Goal: Information Seeking & Learning: Find specific fact

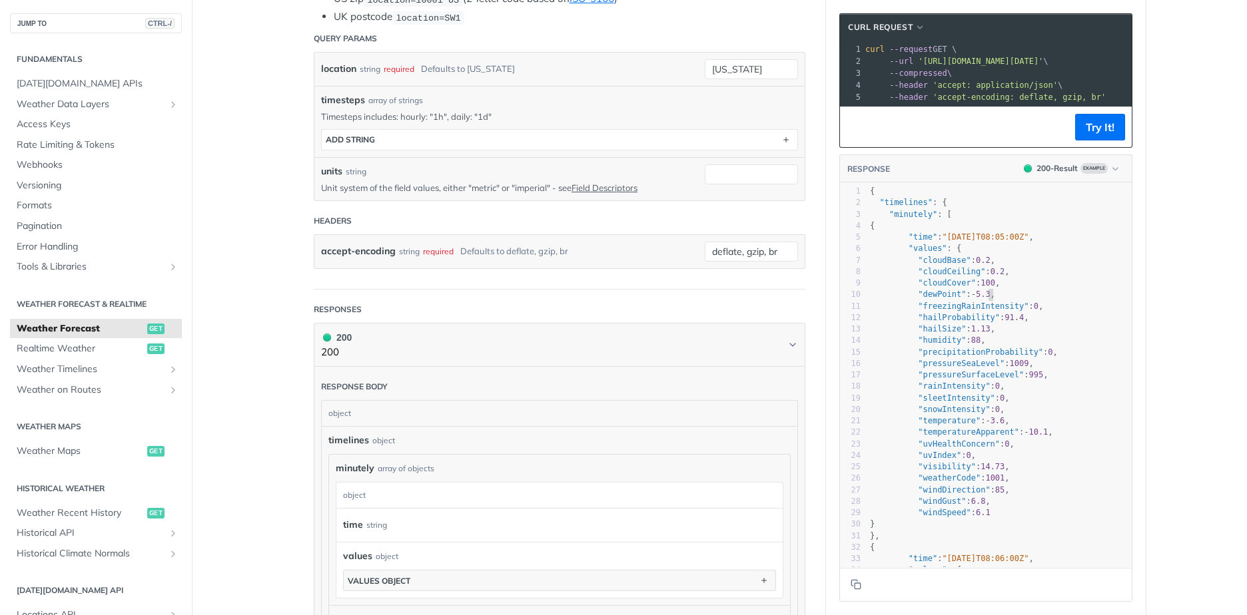
type textarea ""freezingRainIntensity": 0, "hailProbability": 91.4, "hailSize": 1.13, "humidit…"
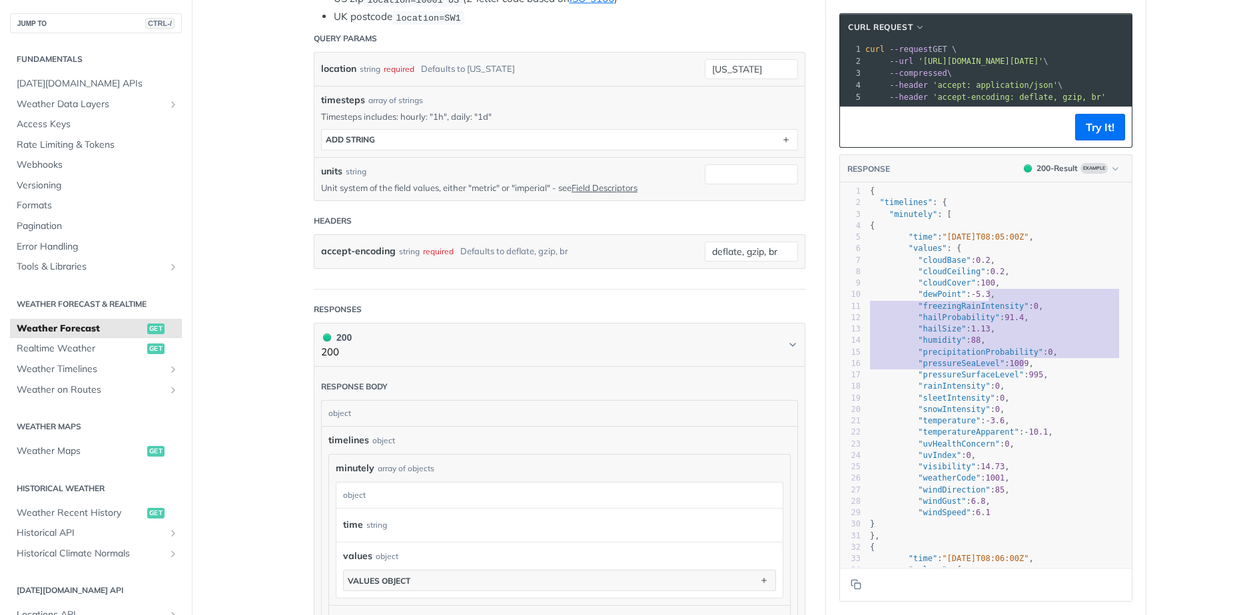
drag, startPoint x: 992, startPoint y: 306, endPoint x: 1018, endPoint y: 375, distance: 74.2
click at [1018, 375] on div "1 { 2 "timelines" : { 3 "minutely" : [ 4 { 5 "time" : "[DATE]T08:05:00Z" , 6 "v…" at bounding box center [999, 611] width 264 height 850
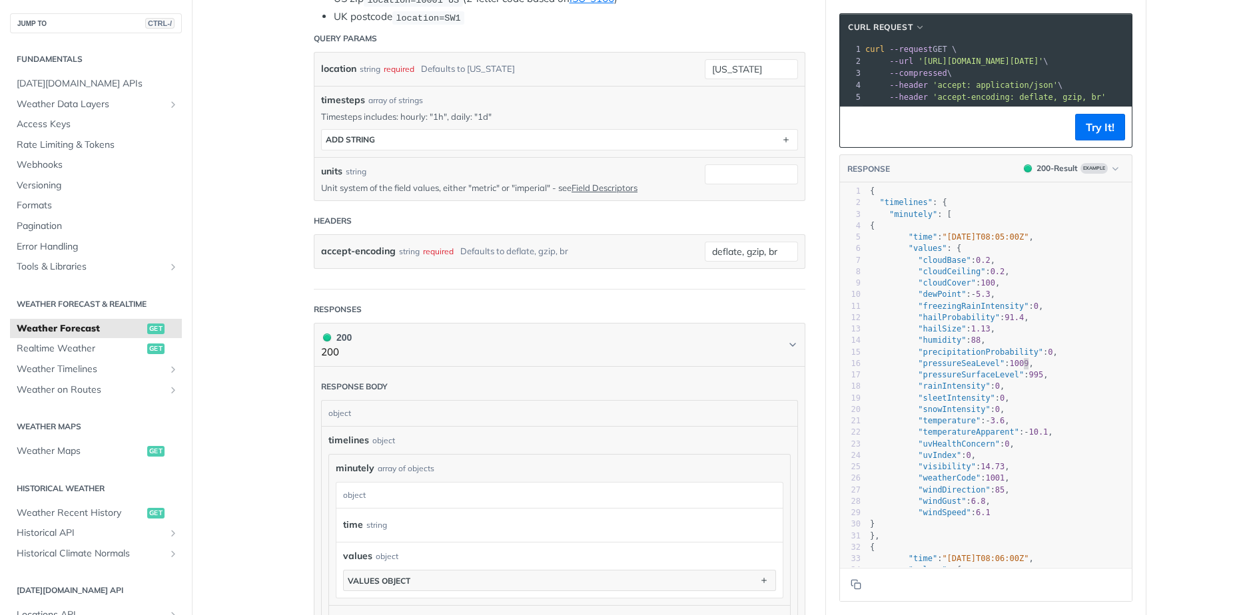
click at [1018, 368] on span ""pressureSeaLevel" : [DATE] ," at bounding box center [952, 363] width 164 height 9
drag, startPoint x: 1010, startPoint y: 432, endPoint x: 997, endPoint y: 353, distance: 80.4
click at [998, 354] on div "1 { 2 "timelines" : { 3 "minutely" : [ 4 { 5 "time" : "[DATE]T08:05:00Z" , 6 "v…" at bounding box center [999, 611] width 264 height 850
type textarea ""precipitationProbability": 0, "pressureSeaLevel": [DATE], "pressureSurfaceLeve…"
click at [997, 346] on pre ""humidity" : 88 ," at bounding box center [999, 340] width 264 height 11
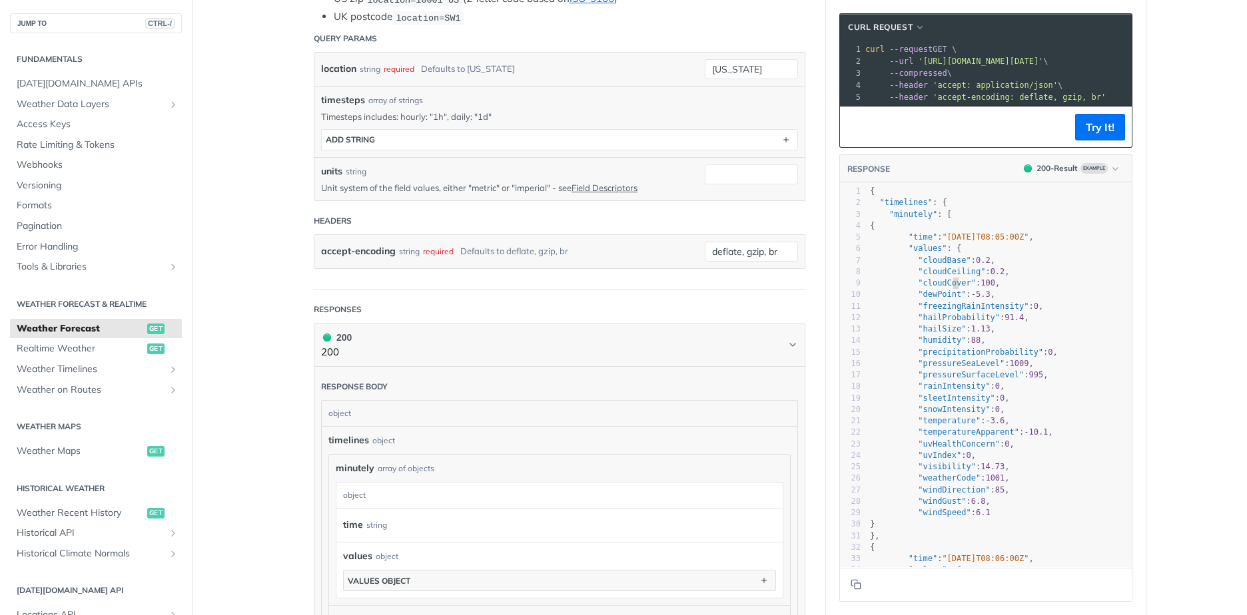
type textarea "er": 100, "dewPoint": -5.3, "freezingRainIntensity": 0, "hailProbability": 91.4…"
drag, startPoint x: 948, startPoint y: 288, endPoint x: 998, endPoint y: 404, distance: 125.6
click at [998, 404] on div "1 { 2 "timelines" : { 3 "minutely" : [ 4 { 5 "time" : "[DATE]T08:05:00Z" , 6 "v…" at bounding box center [999, 611] width 264 height 850
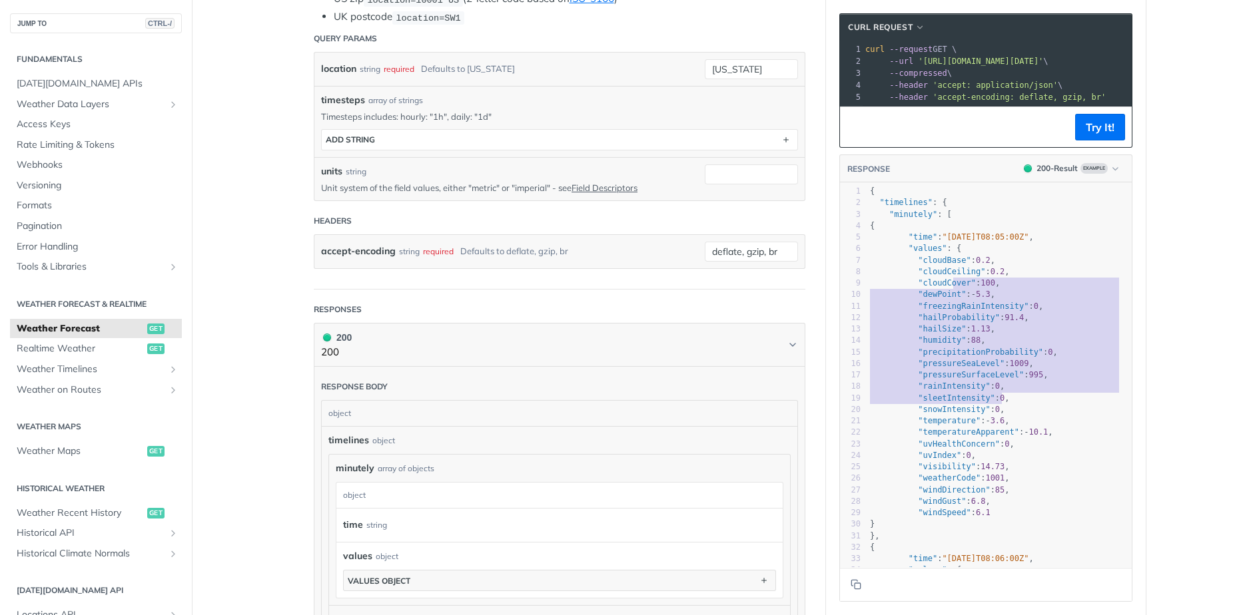
click at [998, 404] on pre ""sleetIntensity" : 0 ," at bounding box center [999, 398] width 264 height 11
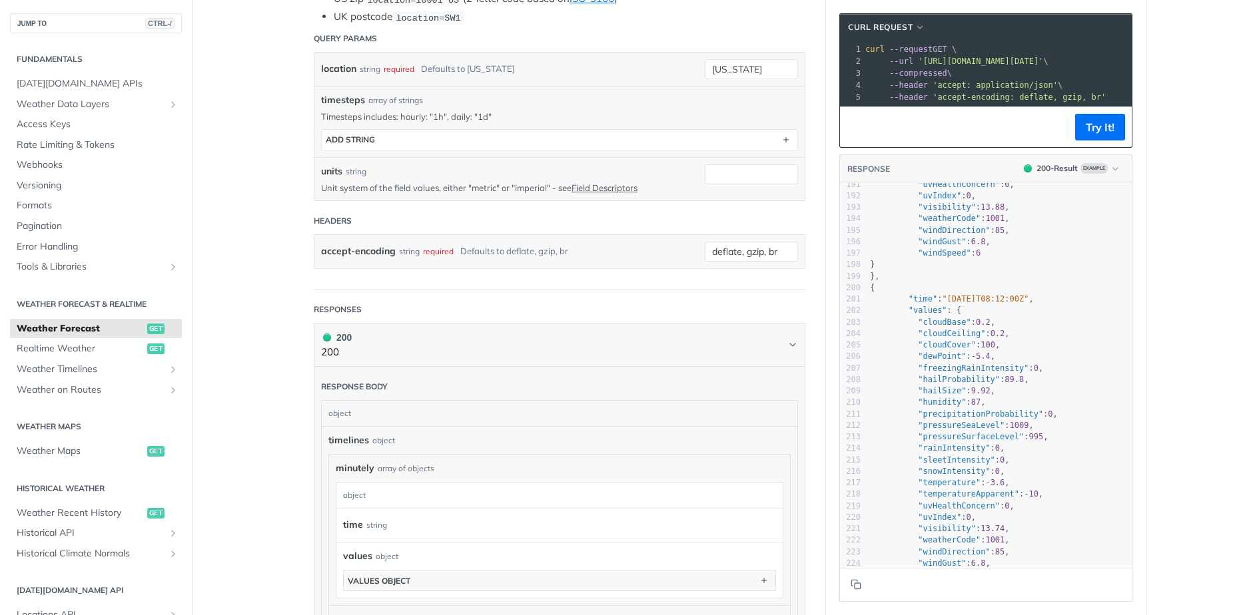
scroll to position [2264, 0]
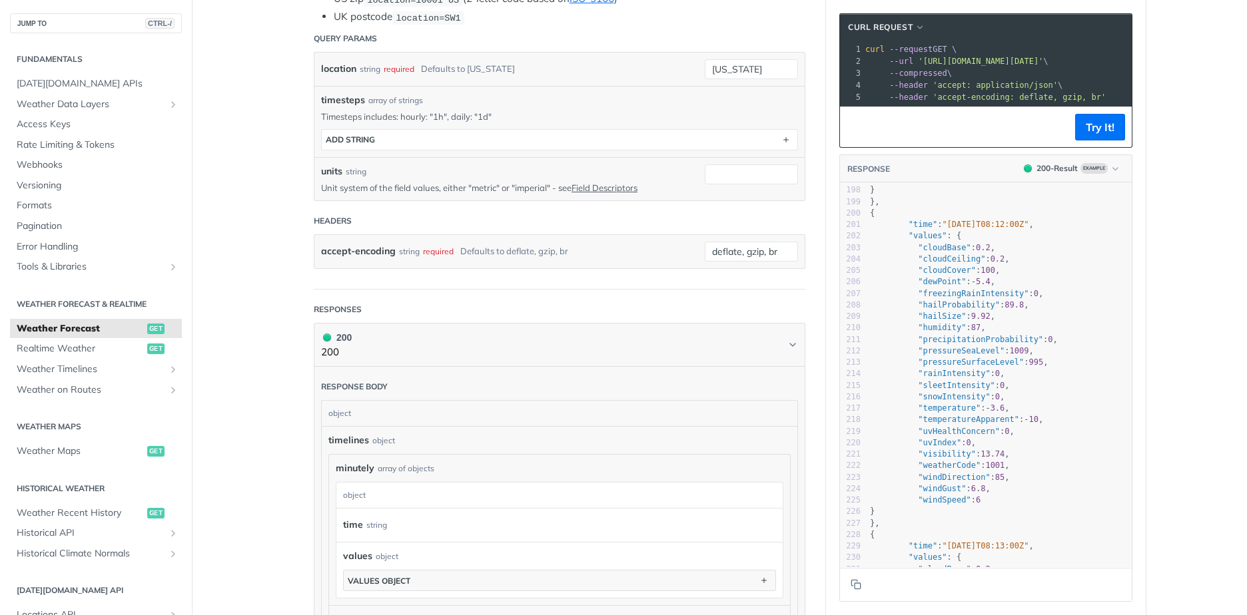
click at [971, 332] on span "87" at bounding box center [975, 327] width 9 height 9
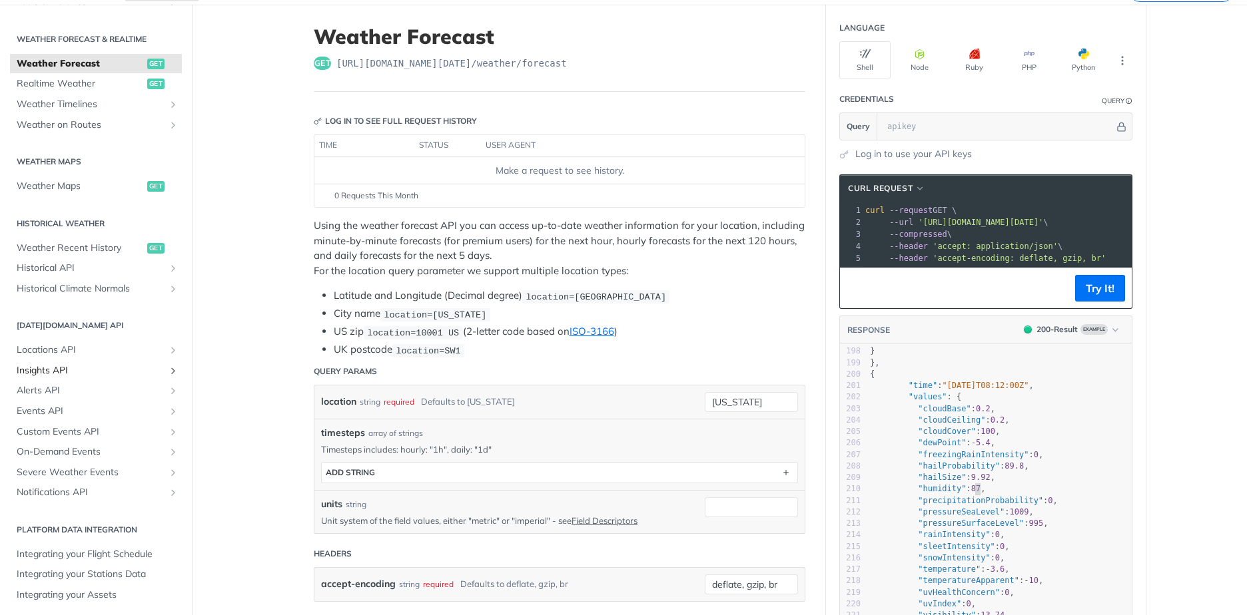
scroll to position [0, 0]
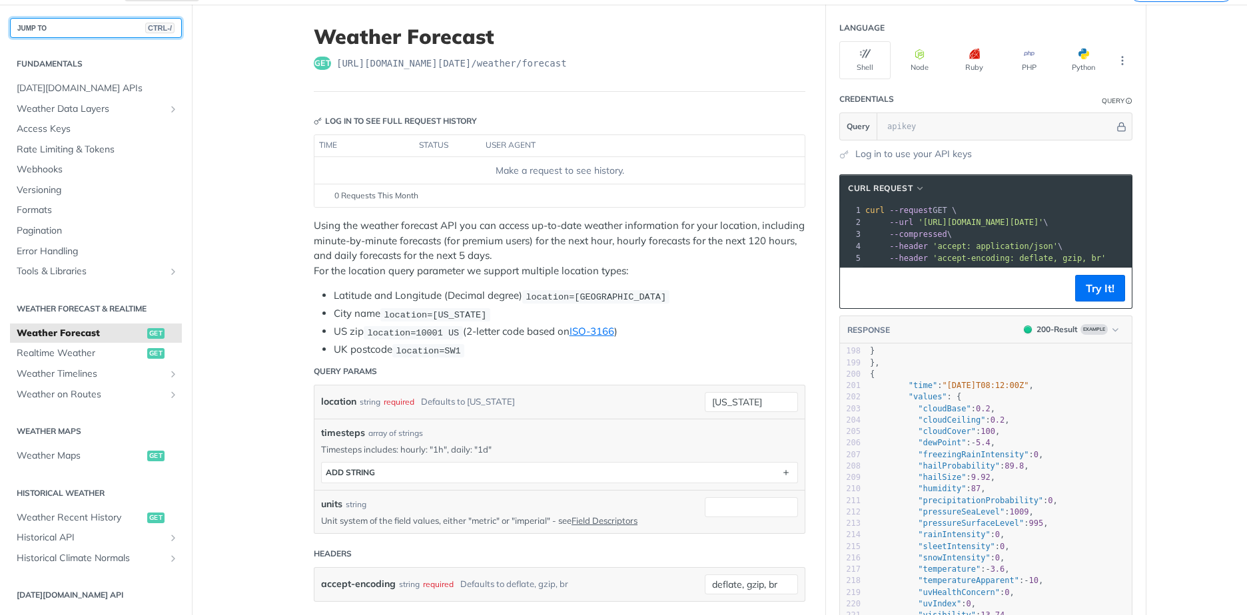
click at [75, 33] on button "JUMP TO CTRL-/" at bounding box center [96, 28] width 172 height 20
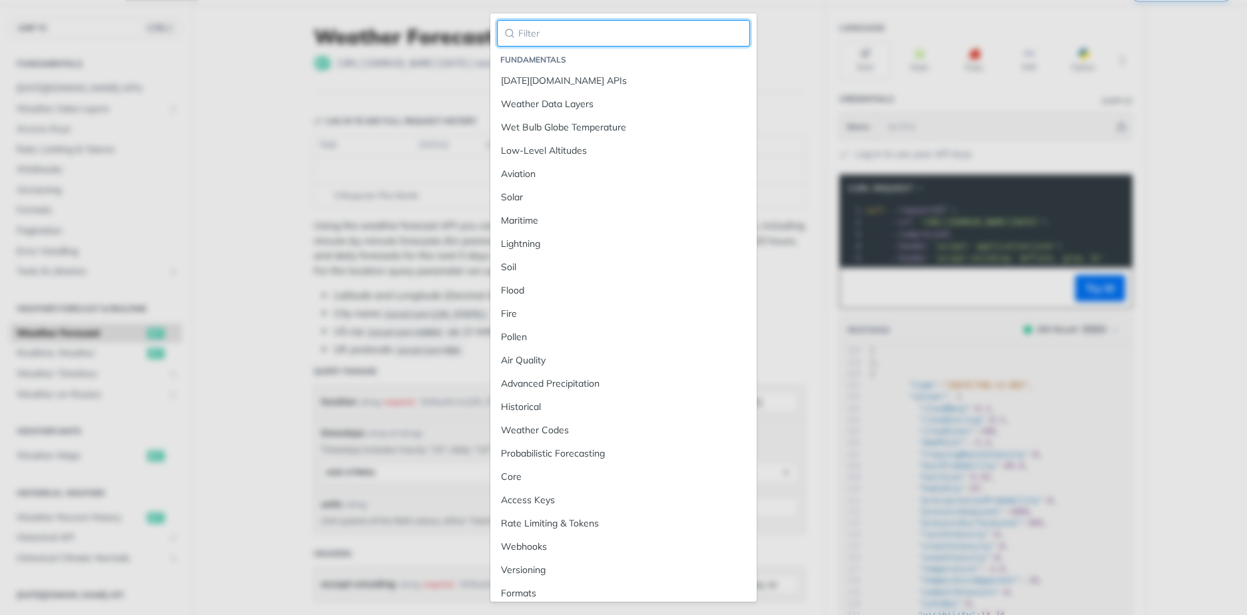
type input "ｓ"
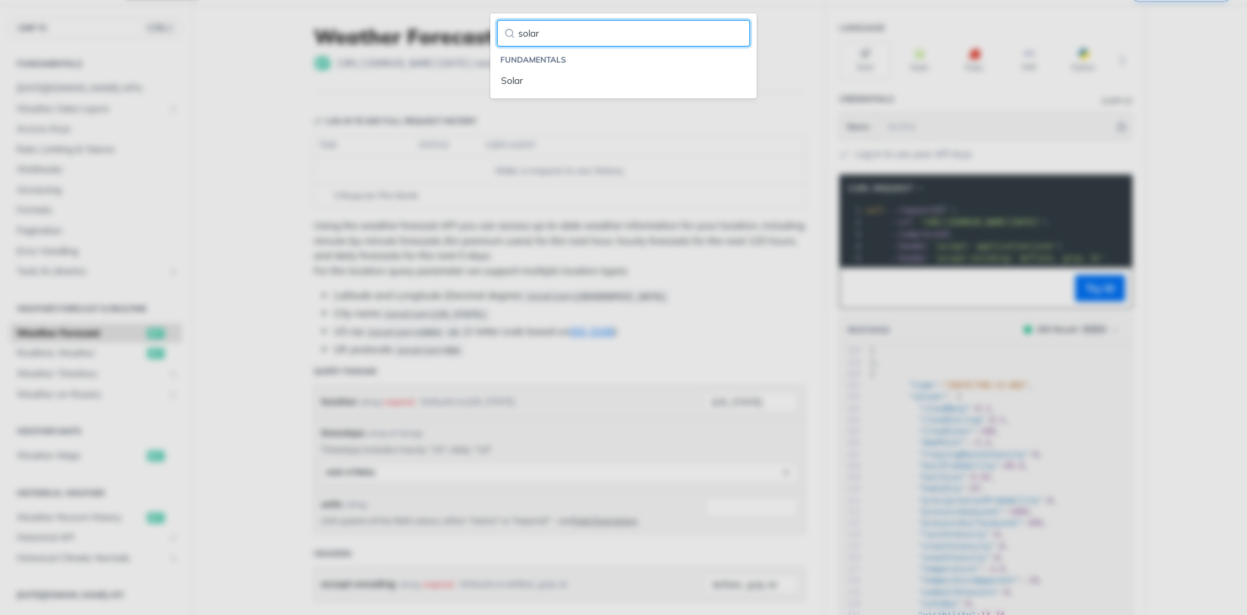
type input "solar"
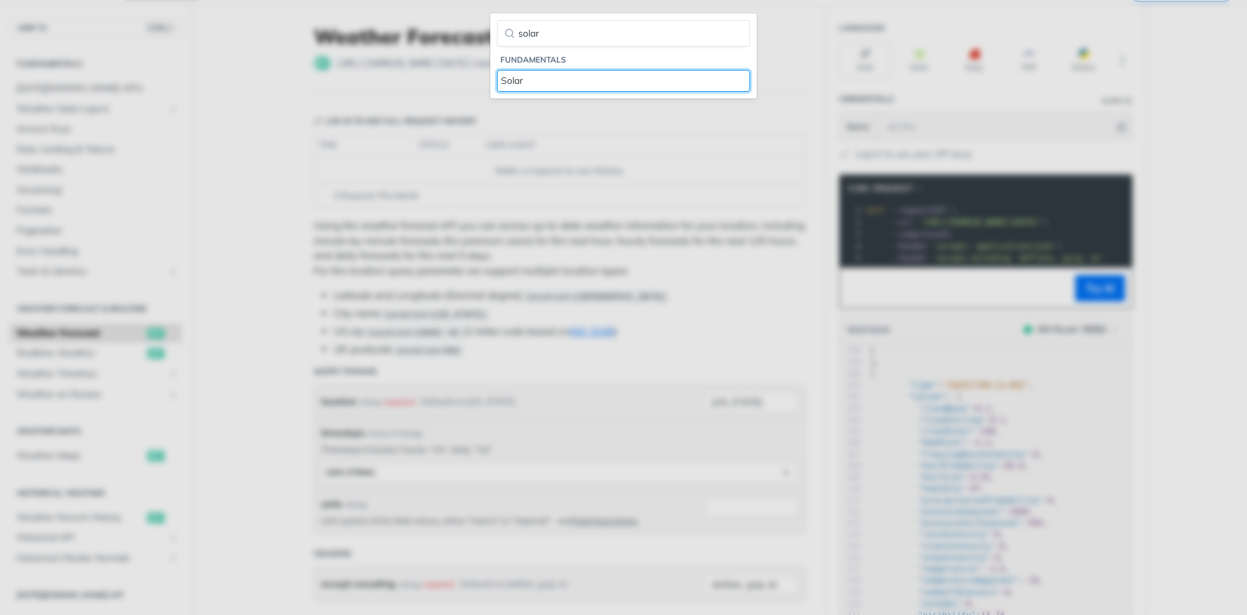
click at [497, 70] on link "Solar" at bounding box center [623, 81] width 253 height 22
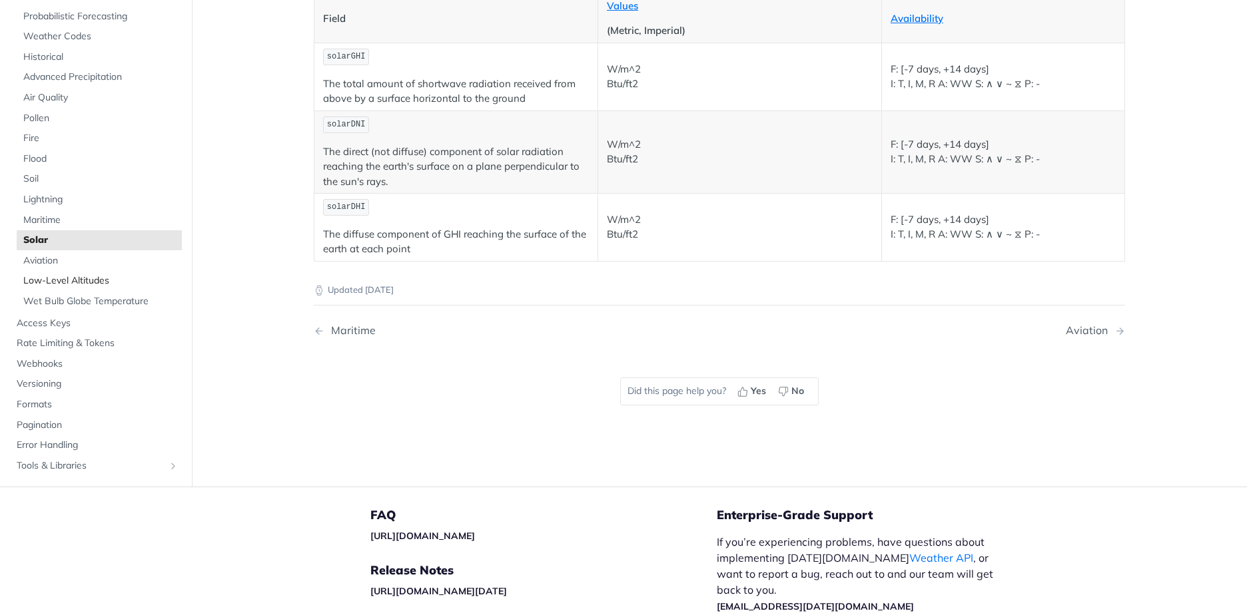
scroll to position [67, 0]
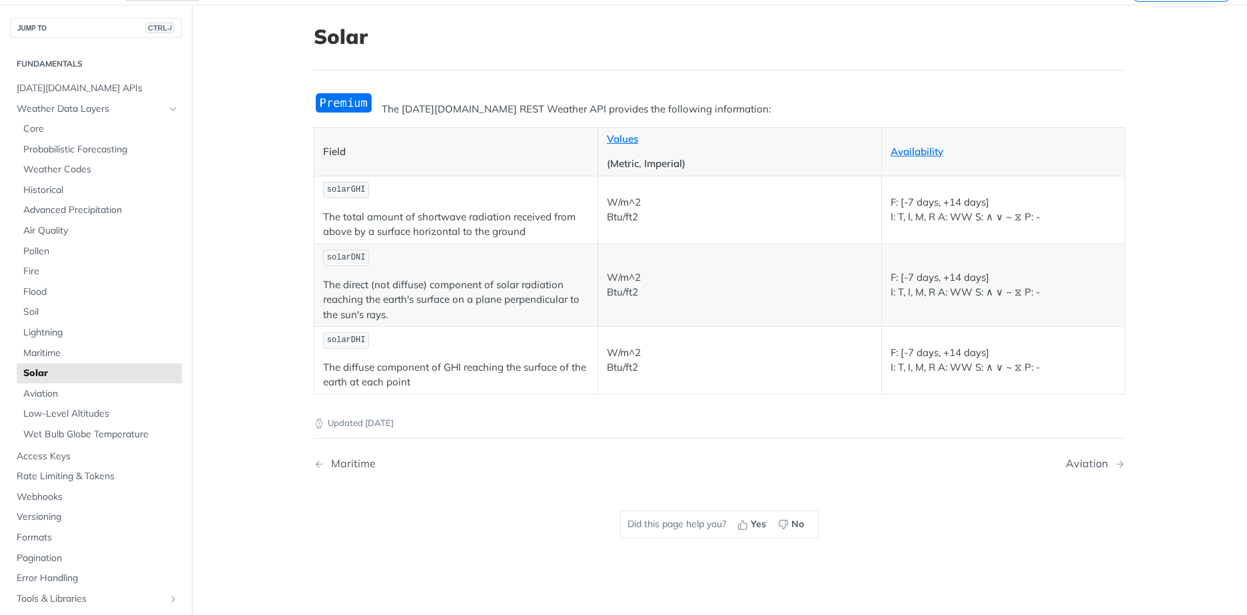
click at [338, 258] on span "solarDNI" at bounding box center [346, 257] width 39 height 9
drag, startPoint x: 343, startPoint y: 210, endPoint x: 431, endPoint y: 210, distance: 87.9
click at [429, 210] on p "The total amount of shortwave radiation received from above by a surface horizo…" at bounding box center [456, 225] width 266 height 30
click at [432, 210] on p "The total amount of shortwave radiation received from above by a surface horizo…" at bounding box center [456, 225] width 266 height 30
drag, startPoint x: 422, startPoint y: 179, endPoint x: 351, endPoint y: 176, distance: 70.7
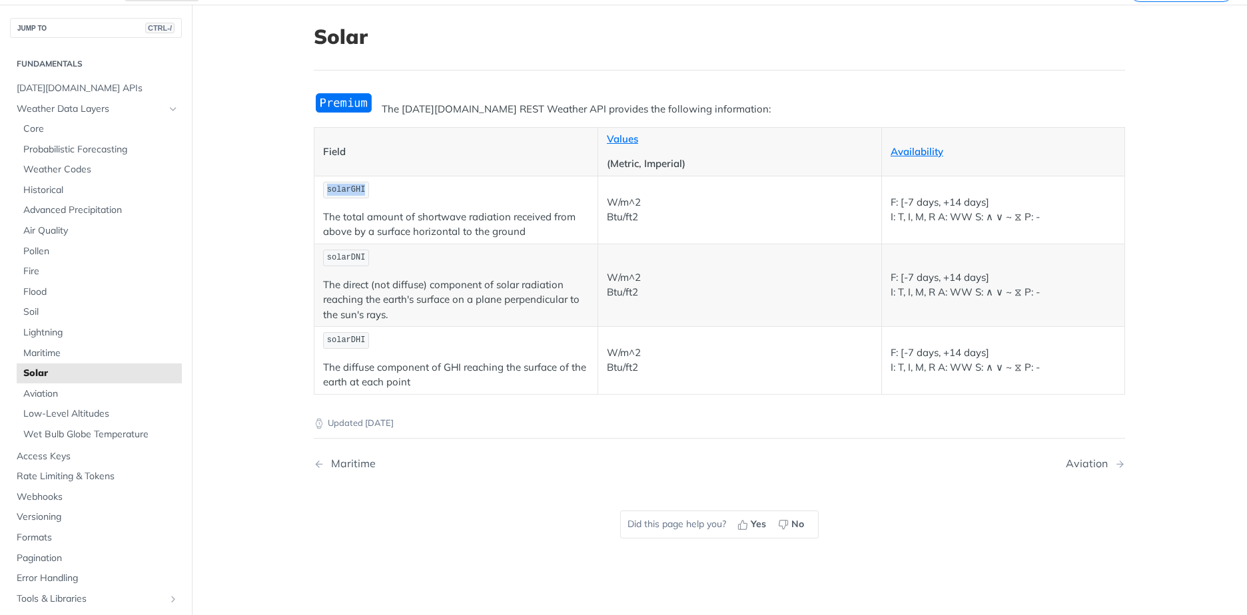
click at [351, 176] on td "solarGHI The total amount of shortwave radiation received from above by a surfa…" at bounding box center [456, 210] width 284 height 68
click at [350, 176] on td "solarGHI The total amount of shortwave radiation received from above by a surfa…" at bounding box center [456, 210] width 284 height 68
click at [362, 158] on p "Field" at bounding box center [456, 152] width 266 height 15
click at [404, 189] on p "solarGHI" at bounding box center [456, 189] width 266 height 19
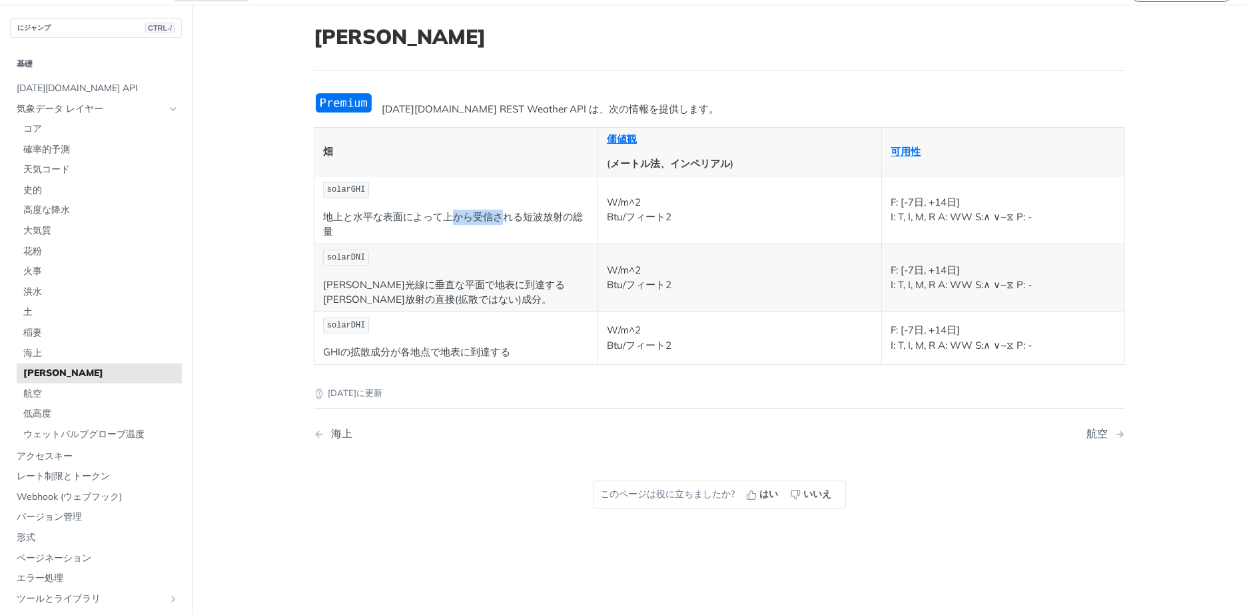
drag, startPoint x: 451, startPoint y: 214, endPoint x: 515, endPoint y: 218, distance: 64.1
click at [515, 218] on p "地上と水平な表面によって上から受信される短波放射の総量" at bounding box center [456, 225] width 266 height 30
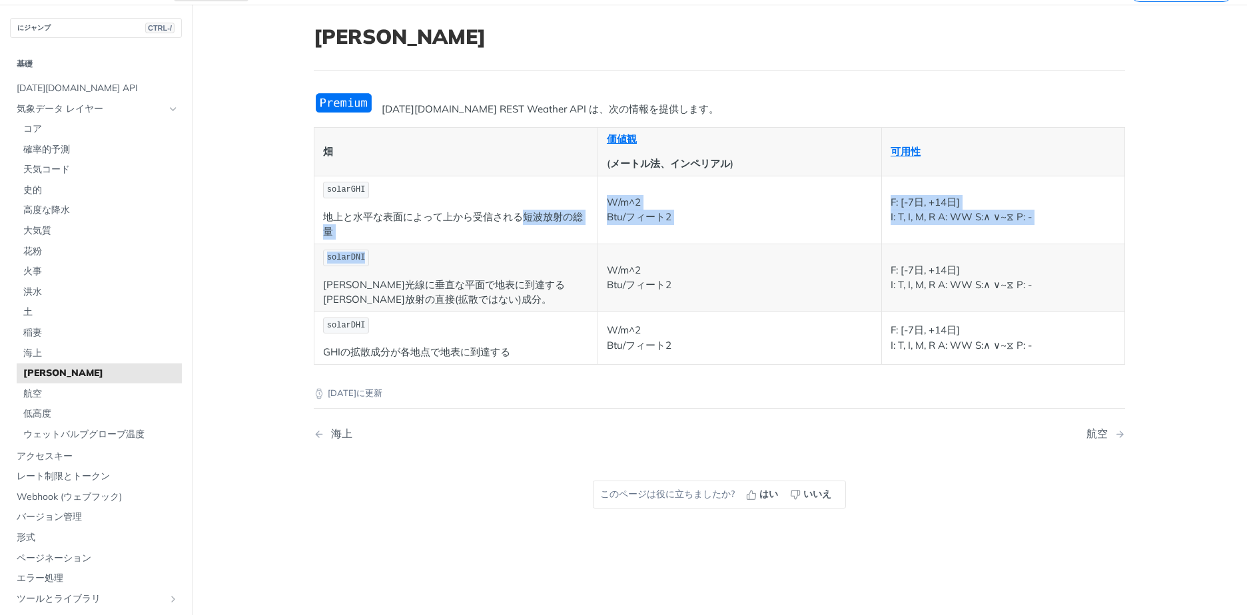
drag, startPoint x: 515, startPoint y: 218, endPoint x: 513, endPoint y: 244, distance: 25.3
click at [513, 244] on tbody "solarGHI 地上と水平な表面によって上から受信される短波放射の総量 W/m^2 Btu/フィート2 F: [-7日, +14日] I: T, I, M,…" at bounding box center [719, 270] width 810 height 188
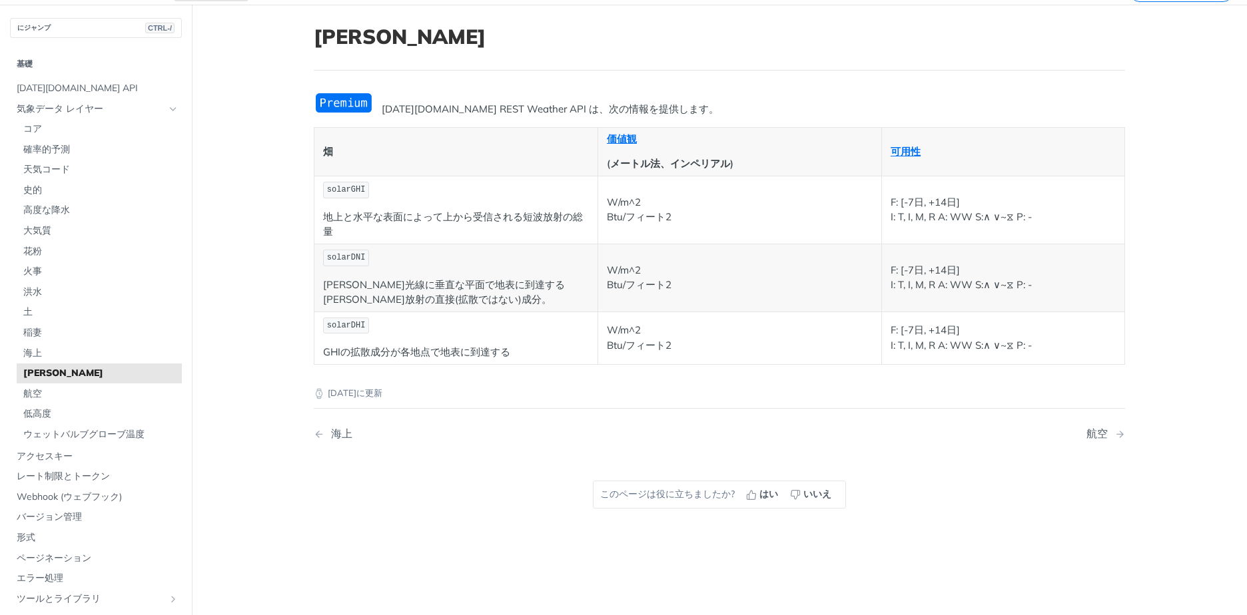
click at [513, 244] on td "solarDNI [PERSON_NAME]光線に垂直な平面で地表に到達する[PERSON_NAME]放射の直接(拡散ではない)成分。" at bounding box center [456, 278] width 284 height 68
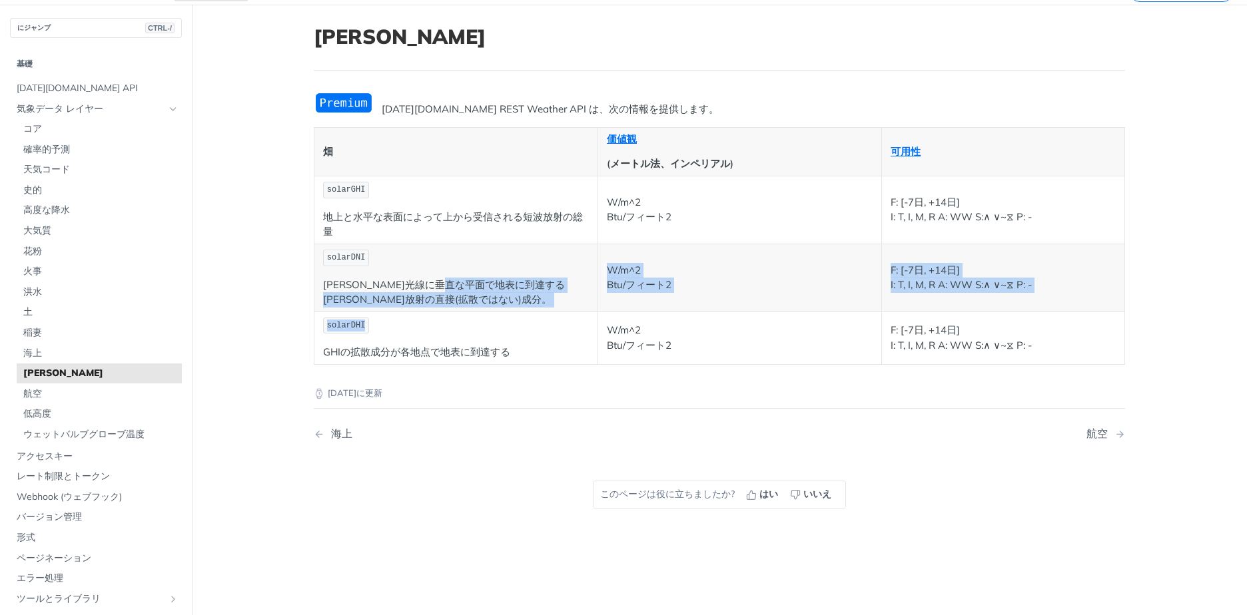
drag, startPoint x: 492, startPoint y: 276, endPoint x: 535, endPoint y: 324, distance: 64.7
click at [535, 324] on tbody "solarGHI 地上と水平な表面によって上から受信される短波放射の総量 W/m^2 Btu/フィート2 F: [-7日, +14日] I: T, I, M,…" at bounding box center [719, 270] width 810 height 188
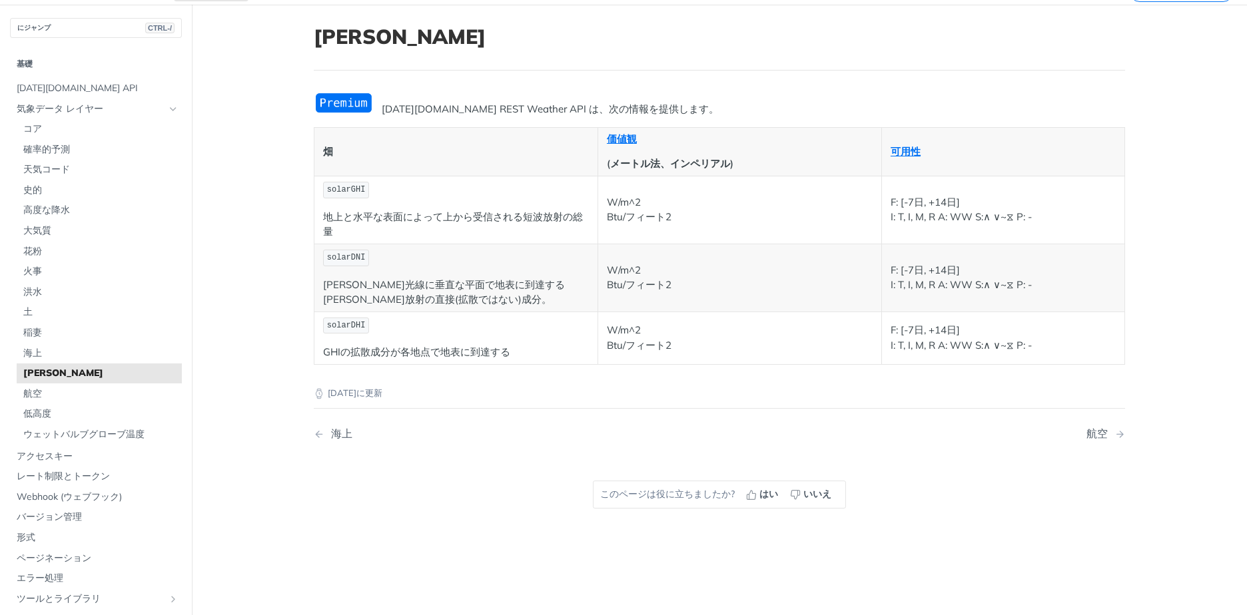
click at [535, 324] on p "solarDHI" at bounding box center [456, 325] width 266 height 19
drag, startPoint x: 523, startPoint y: 290, endPoint x: 517, endPoint y: 258, distance: 32.5
click at [517, 258] on td "solarDNI [PERSON_NAME]光線に垂直な平面で地表に到達する[PERSON_NAME]放射の直接(拡散ではない)成分。" at bounding box center [456, 278] width 284 height 68
click at [517, 258] on p "solarDNI" at bounding box center [456, 257] width 266 height 19
drag, startPoint x: 517, startPoint y: 258, endPoint x: 524, endPoint y: 293, distance: 35.4
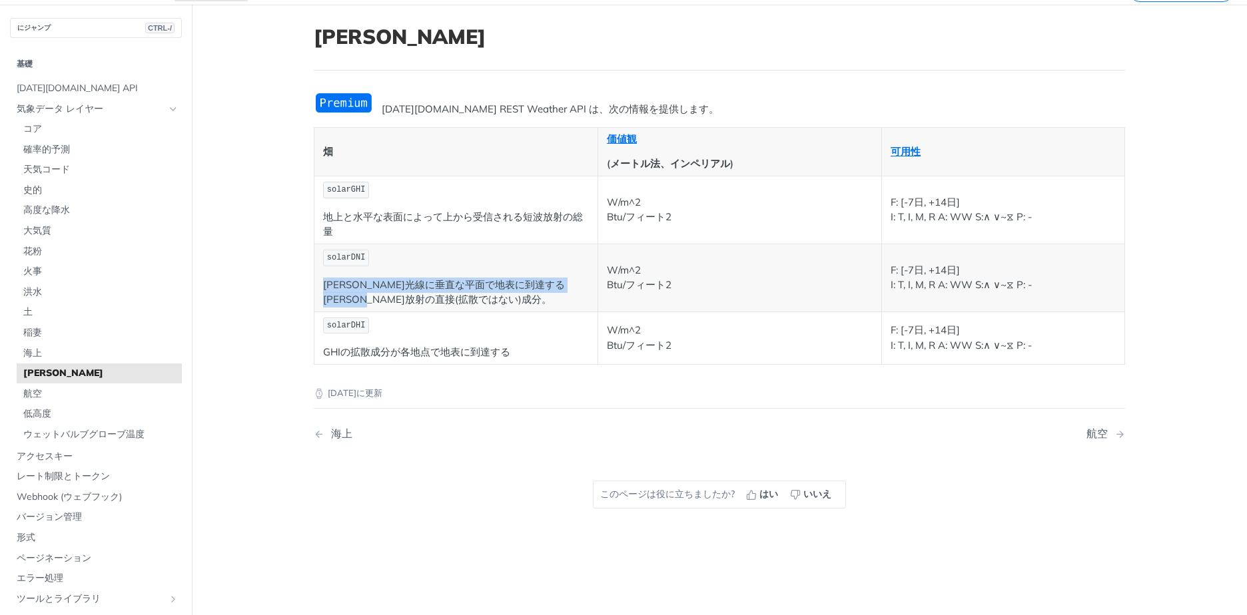
click at [524, 293] on td "solarDNI [PERSON_NAME]光線に垂直な平面で地表に到達する[PERSON_NAME]放射の直接(拡散ではない)成分。" at bounding box center [456, 278] width 284 height 68
click at [524, 293] on p "[PERSON_NAME]光線に垂直な平面で地表に到達する[PERSON_NAME]放射の直接(拡散ではない)成分。" at bounding box center [456, 293] width 266 height 30
drag, startPoint x: 524, startPoint y: 293, endPoint x: 529, endPoint y: 270, distance: 23.1
click at [530, 273] on td "solarDNI [PERSON_NAME]光線に垂直な平面で地表に到達する[PERSON_NAME]放射の直接(拡散ではない)成分。" at bounding box center [456, 278] width 284 height 68
click at [529, 270] on td "solarDNI [PERSON_NAME]光線に垂直な平面で地表に到達する[PERSON_NAME]放射の直接(拡散ではない)成分。" at bounding box center [456, 278] width 284 height 68
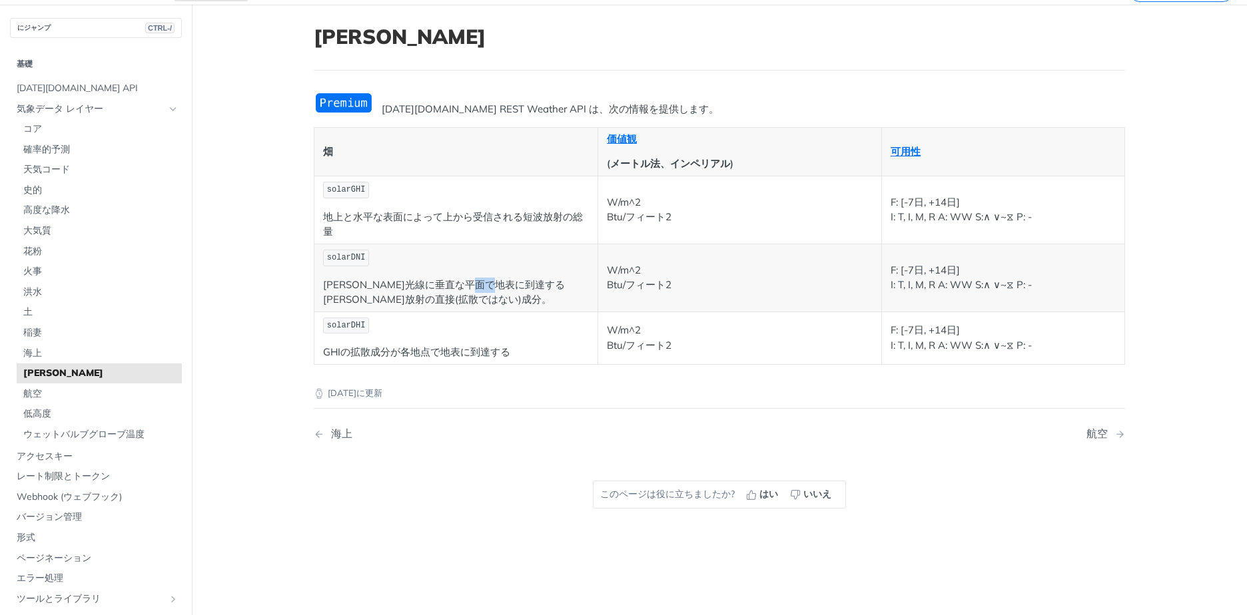
drag, startPoint x: 529, startPoint y: 270, endPoint x: 548, endPoint y: 296, distance: 31.8
click at [539, 289] on td "solarDNI [PERSON_NAME]光線に垂直な平面で地表に到達する[PERSON_NAME]放射の直接(拡散ではない)成分。" at bounding box center [456, 278] width 284 height 68
click at [549, 296] on p "[PERSON_NAME]光線に垂直な平面で地表に到達する[PERSON_NAME]放射の直接(拡散ではない)成分。" at bounding box center [456, 293] width 266 height 30
drag, startPoint x: 551, startPoint y: 294, endPoint x: 557, endPoint y: 285, distance: 10.2
click at [553, 290] on p "[PERSON_NAME]光線に垂直な平面で地表に到達する[PERSON_NAME]放射の直接(拡散ではない)成分。" at bounding box center [456, 293] width 266 height 30
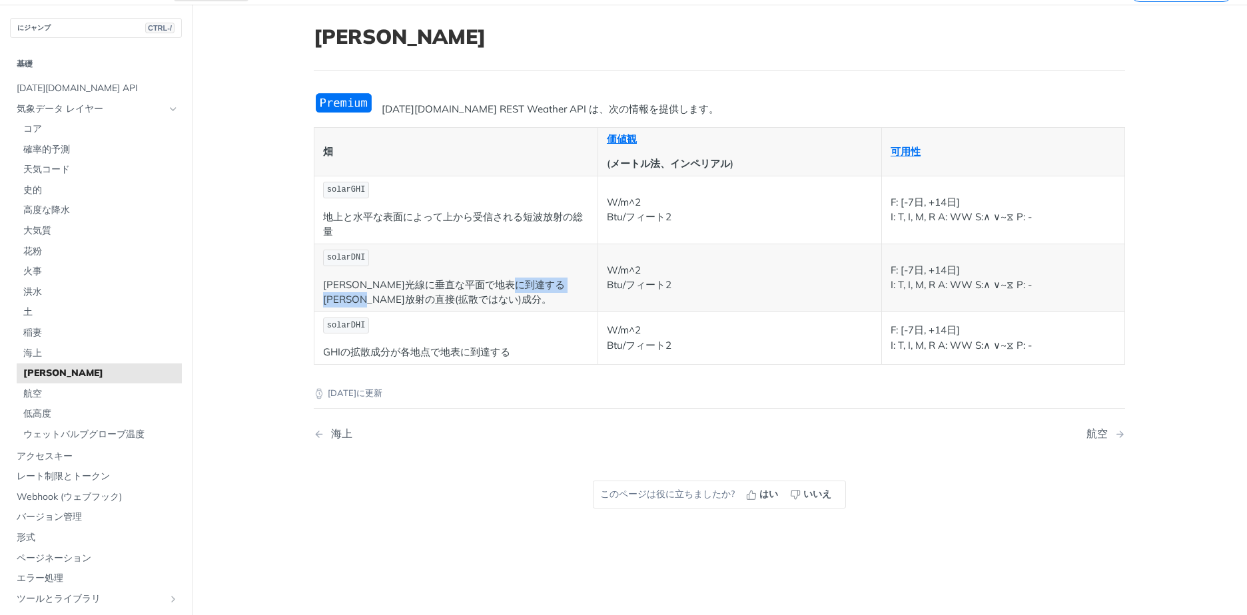
click at [557, 285] on p "[PERSON_NAME]光線に垂直な平面で地表に到達する[PERSON_NAME]放射の直接(拡散ではない)成分。" at bounding box center [456, 293] width 266 height 30
drag, startPoint x: 557, startPoint y: 285, endPoint x: 555, endPoint y: 298, distance: 13.4
click at [555, 298] on p "[PERSON_NAME]光線に垂直な平面で地表に到達する[PERSON_NAME]放射の直接(拡散ではない)成分。" at bounding box center [456, 293] width 266 height 30
drag, startPoint x: 493, startPoint y: 226, endPoint x: 493, endPoint y: 218, distance: 8.0
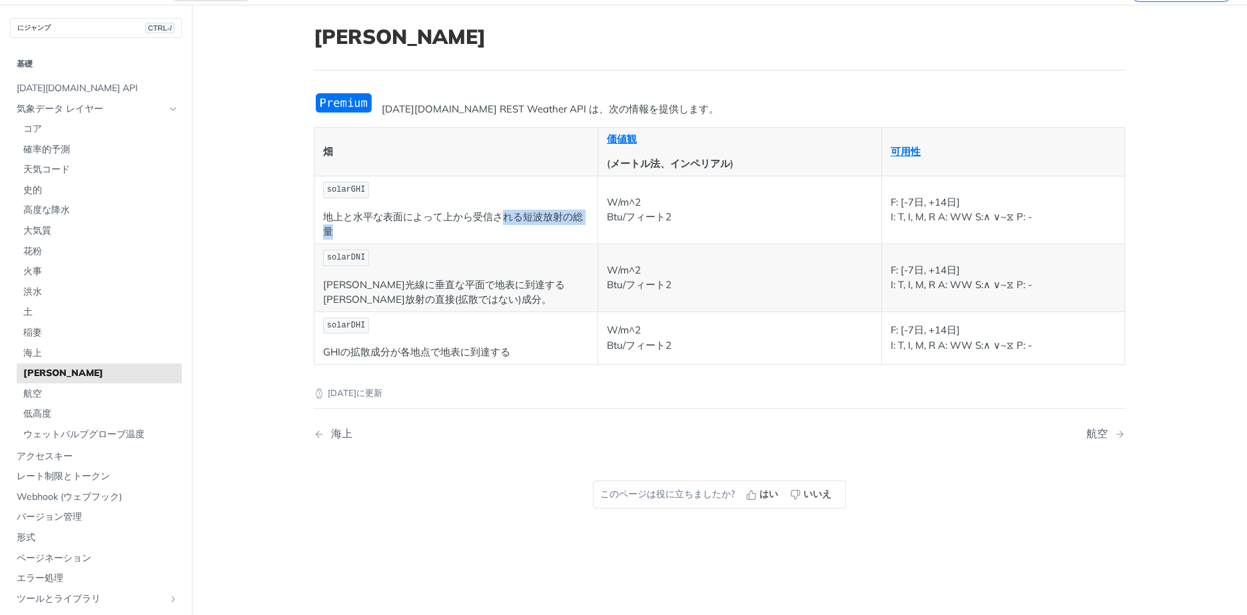
click at [493, 218] on p "地上と水平な表面によって上から受信される短波放射の総量" at bounding box center [456, 225] width 266 height 30
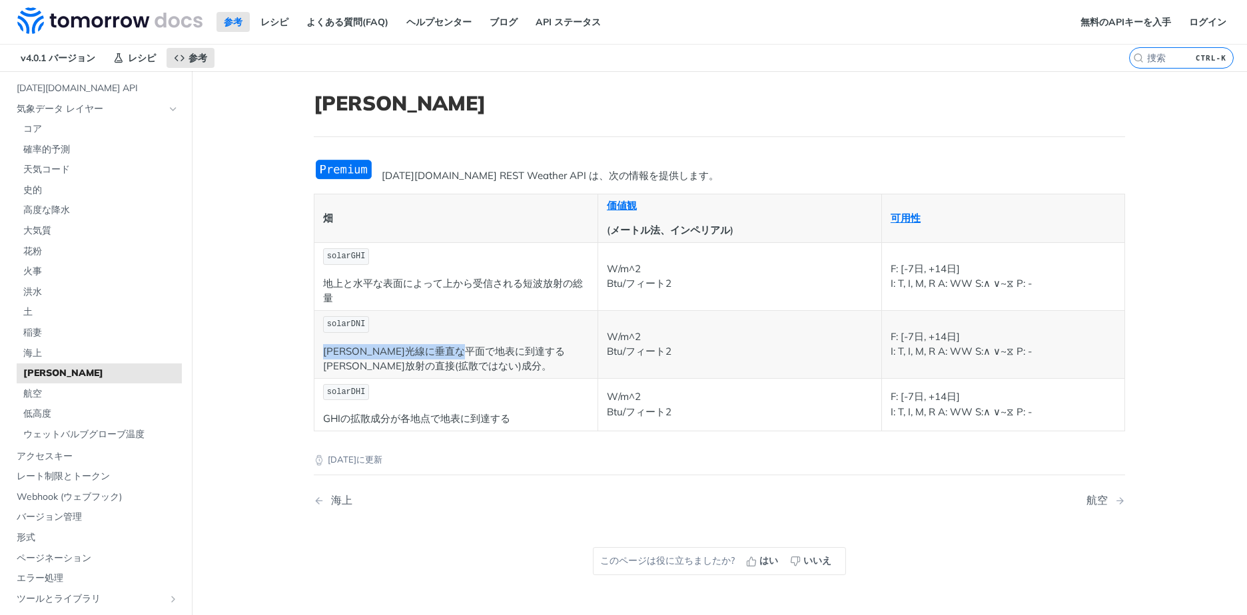
drag, startPoint x: 511, startPoint y: 359, endPoint x: 505, endPoint y: 317, distance: 42.4
click at [505, 317] on td "solarDNI [PERSON_NAME]光線に垂直な平面で地表に到達する[PERSON_NAME]放射の直接(拡散ではない)成分。" at bounding box center [456, 344] width 284 height 68
click at [505, 317] on p "solarDNI" at bounding box center [456, 324] width 266 height 19
drag, startPoint x: 505, startPoint y: 317, endPoint x: 529, endPoint y: 350, distance: 41.0
click at [529, 350] on td "solarDNI [PERSON_NAME]光線に垂直な平面で地表に到達する[PERSON_NAME]放射の直接(拡散ではない)成分。" at bounding box center [456, 344] width 284 height 68
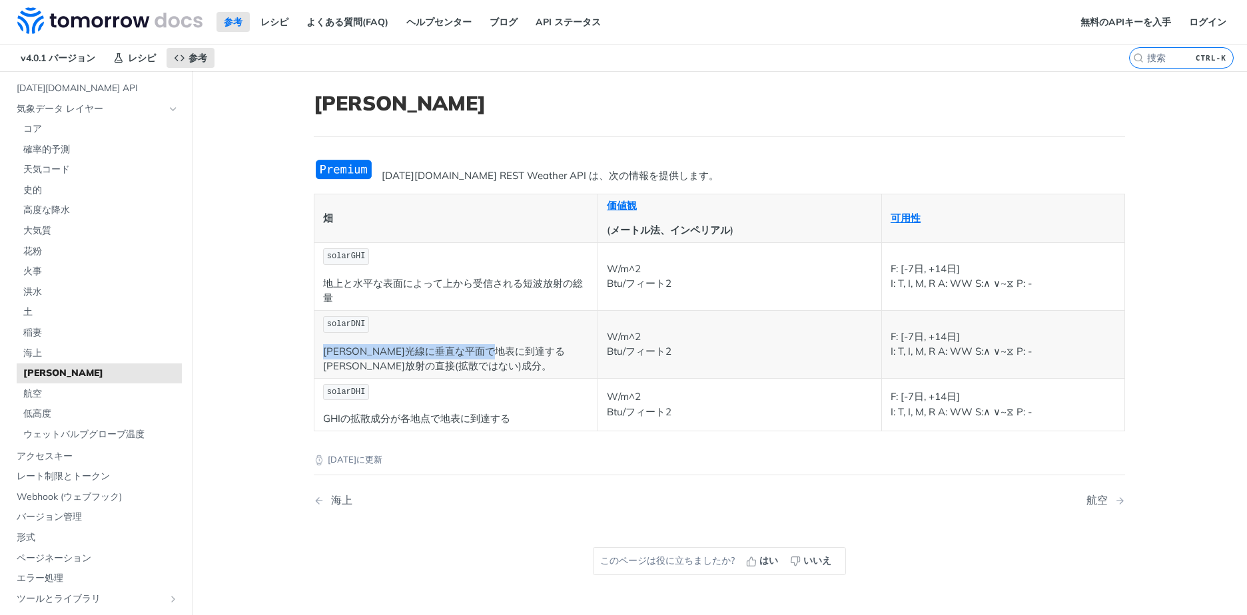
click at [529, 350] on p "[PERSON_NAME]光線に垂直な平面で地表に到達する[PERSON_NAME]放射の直接(拡散ではない)成分。" at bounding box center [456, 359] width 266 height 30
drag, startPoint x: 341, startPoint y: 274, endPoint x: 422, endPoint y: 277, distance: 80.6
click at [422, 277] on td "solarGHI 地上と水平な表面によって上から受信される短波放射の総量" at bounding box center [456, 276] width 284 height 68
click at [422, 277] on p "地上と水平な表面によって上から受信される短波放射の総量" at bounding box center [456, 291] width 266 height 30
click at [503, 284] on p "地上と水平な表面によって上から受信される短波放射の総量" at bounding box center [456, 291] width 266 height 30
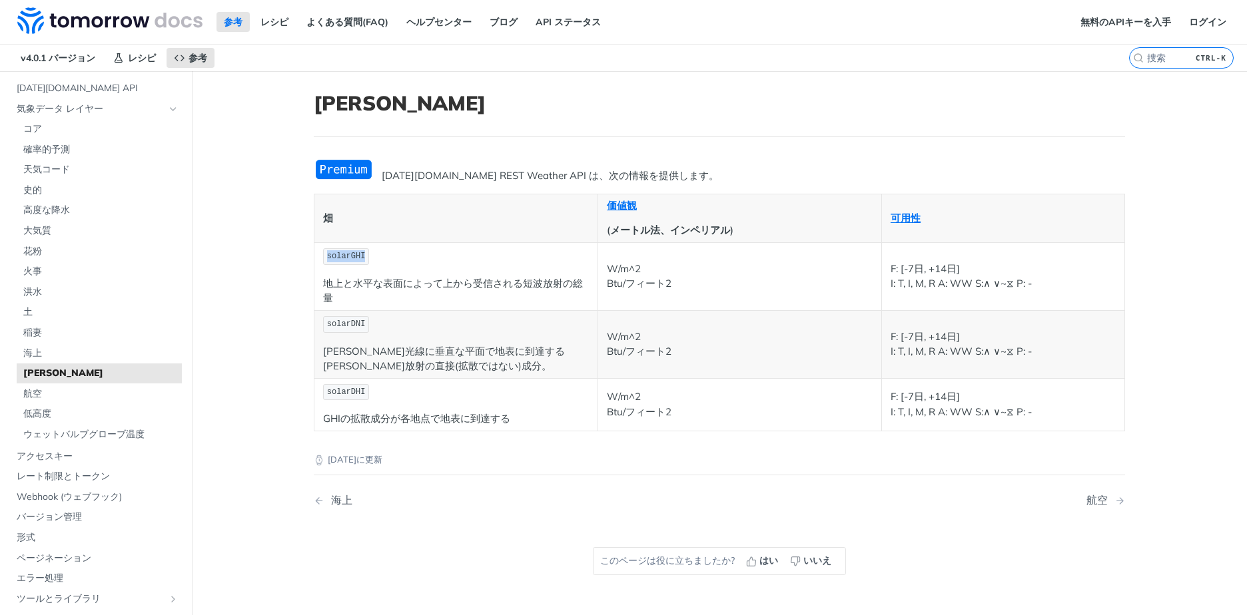
drag, startPoint x: 387, startPoint y: 256, endPoint x: 324, endPoint y: 252, distance: 63.4
click at [324, 252] on p "solarGHI" at bounding box center [456, 256] width 266 height 19
copy span "solarGHI"
click at [389, 237] on th "畑" at bounding box center [456, 218] width 284 height 49
click at [623, 117] on header "[PERSON_NAME]" at bounding box center [719, 114] width 811 height 46
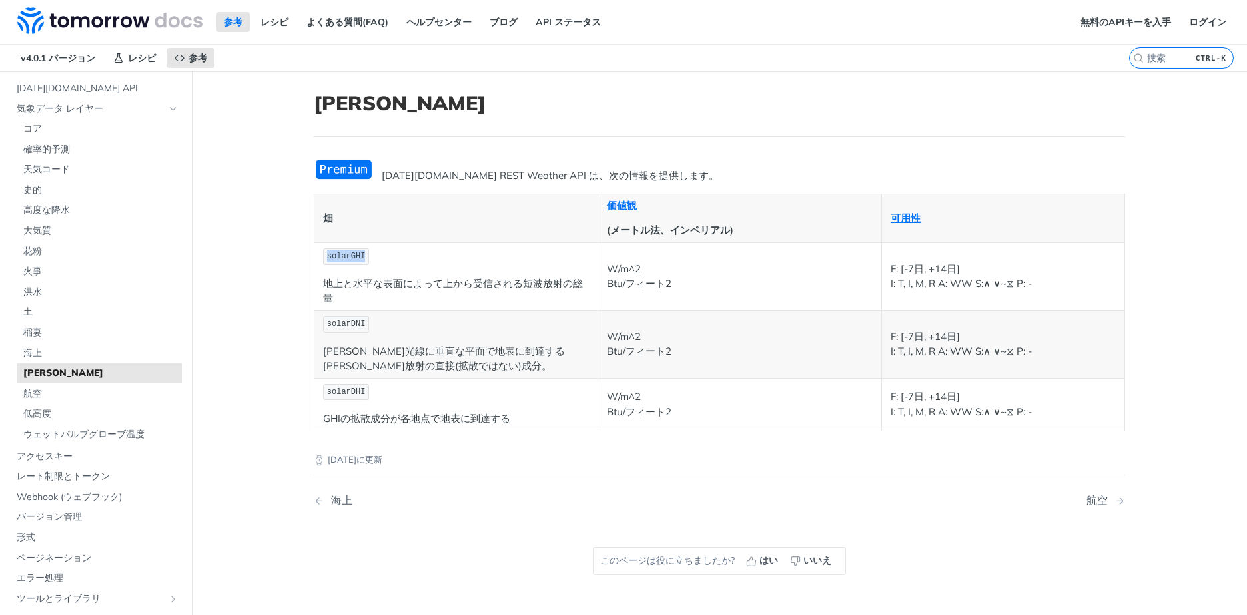
drag, startPoint x: 368, startPoint y: 262, endPoint x: 319, endPoint y: 260, distance: 48.7
click at [323, 260] on p "solarGHI" at bounding box center [456, 256] width 266 height 19
copy span "solarGHI"
click at [342, 257] on span "solarGHI" at bounding box center [346, 256] width 39 height 9
drag, startPoint x: 643, startPoint y: 336, endPoint x: 670, endPoint y: 364, distance: 38.6
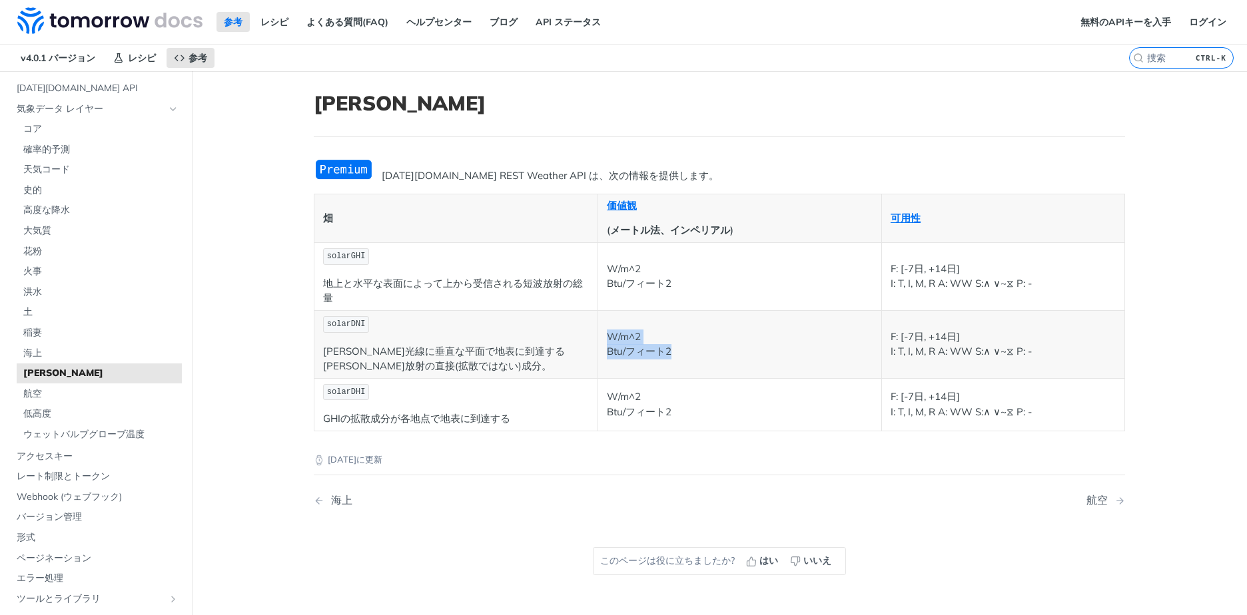
click at [667, 362] on td "W/m^2 Btu/フィート2" at bounding box center [739, 344] width 284 height 68
click at [670, 364] on td "W/m^2 Btu/フィート2" at bounding box center [739, 344] width 284 height 68
drag, startPoint x: 668, startPoint y: 337, endPoint x: 653, endPoint y: 304, distance: 36.7
click at [657, 307] on tbody "solarGHI 地上と水平な表面によって上から受信される短波放射の総量 W/m^2 Btu/フィート2 F: [-7日, +14日] I: T, I, M,…" at bounding box center [719, 336] width 810 height 188
